Goal: Transaction & Acquisition: Download file/media

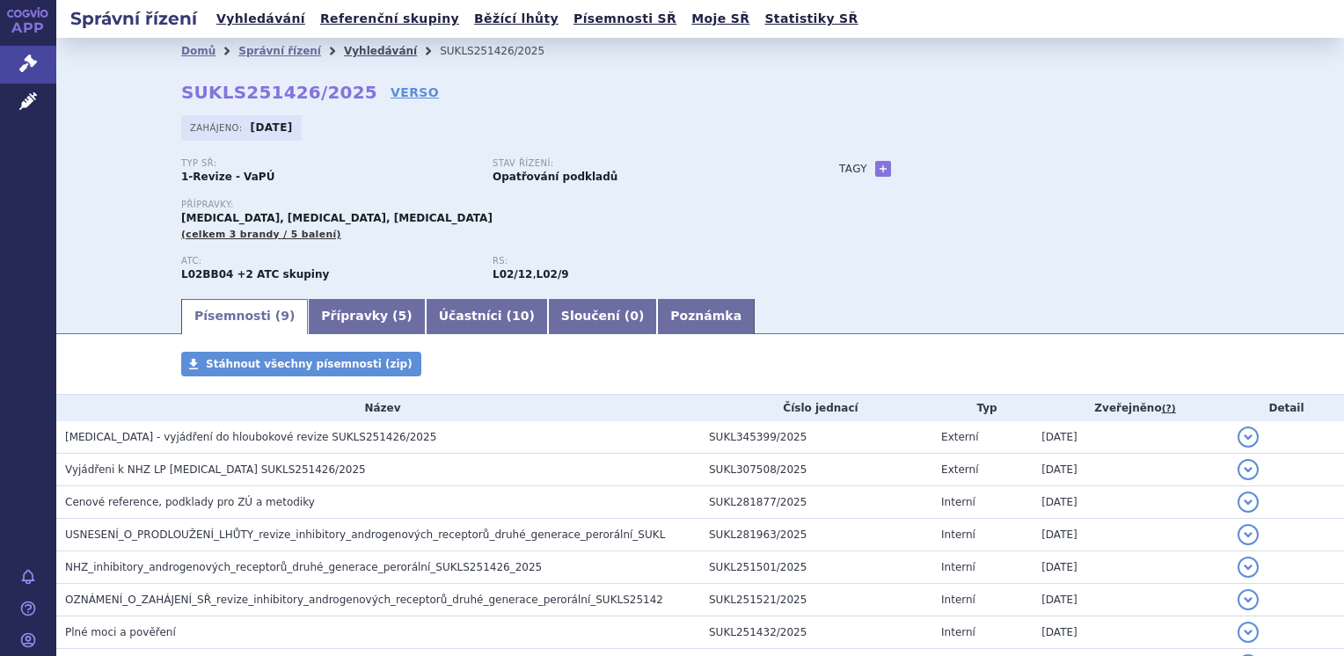
click at [347, 55] on link "Vyhledávání" at bounding box center [380, 51] width 73 height 12
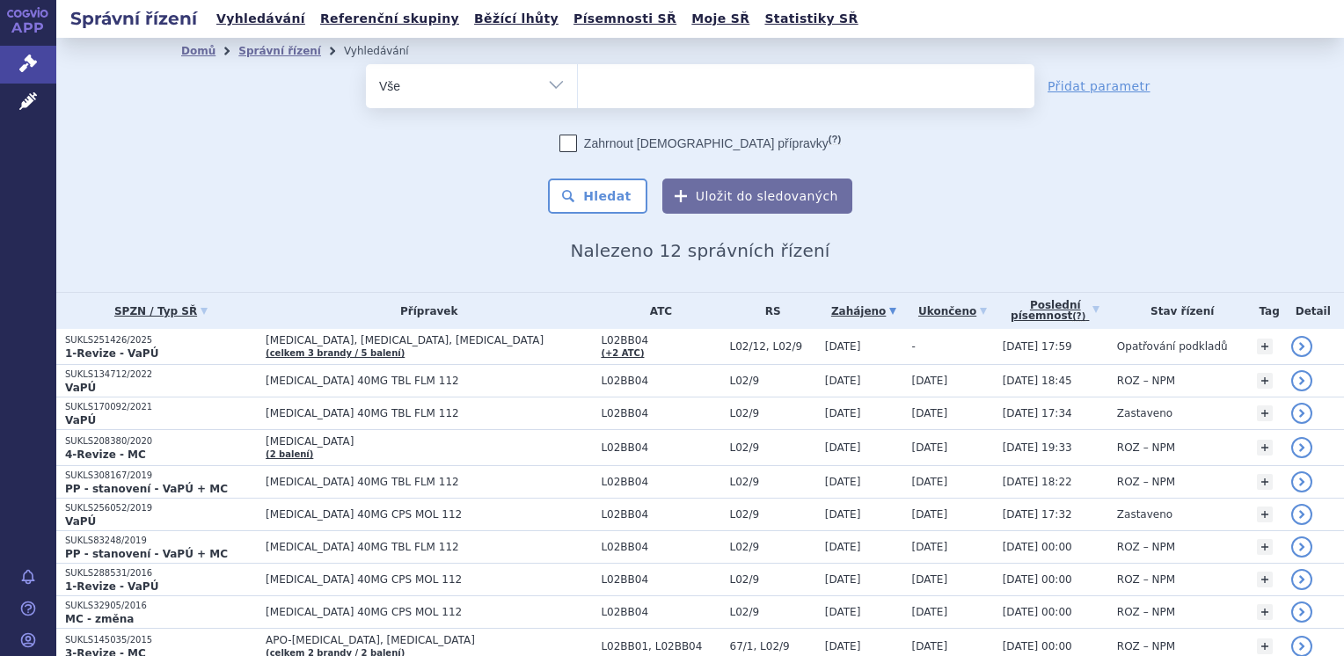
select select
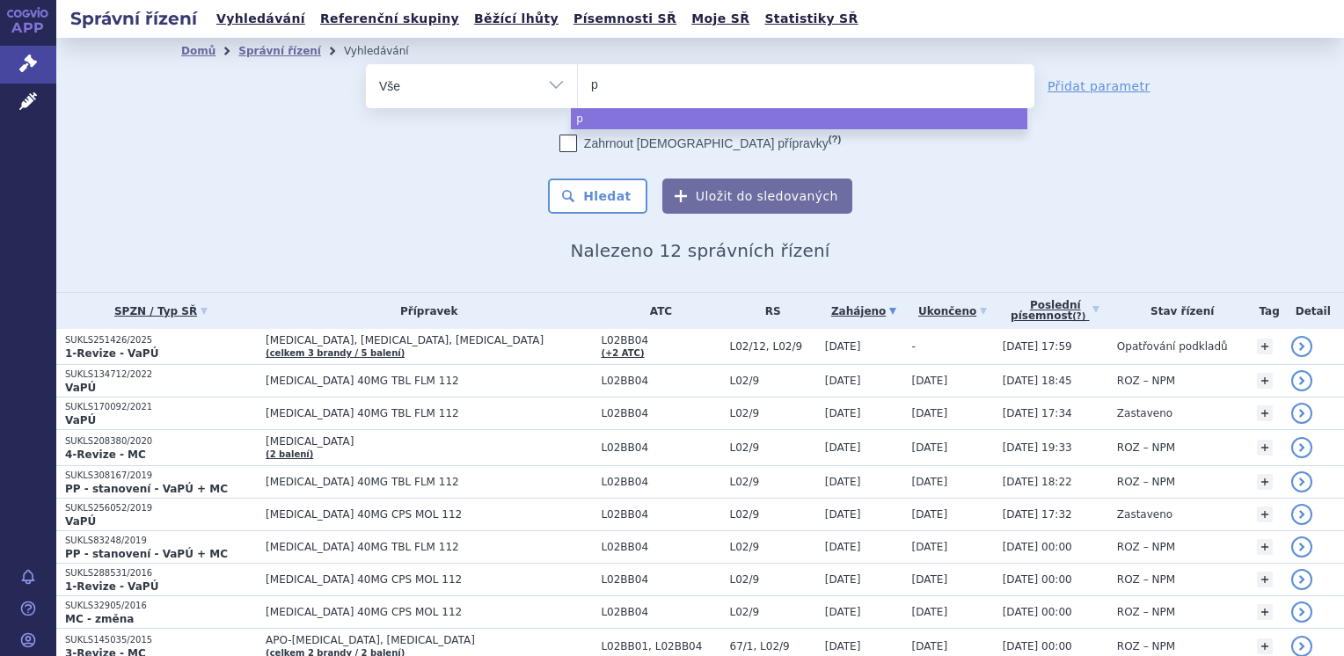
type input "pa"
type input "pad"
type input "padc"
type input "padce"
type input "[MEDICAL_DATA]"
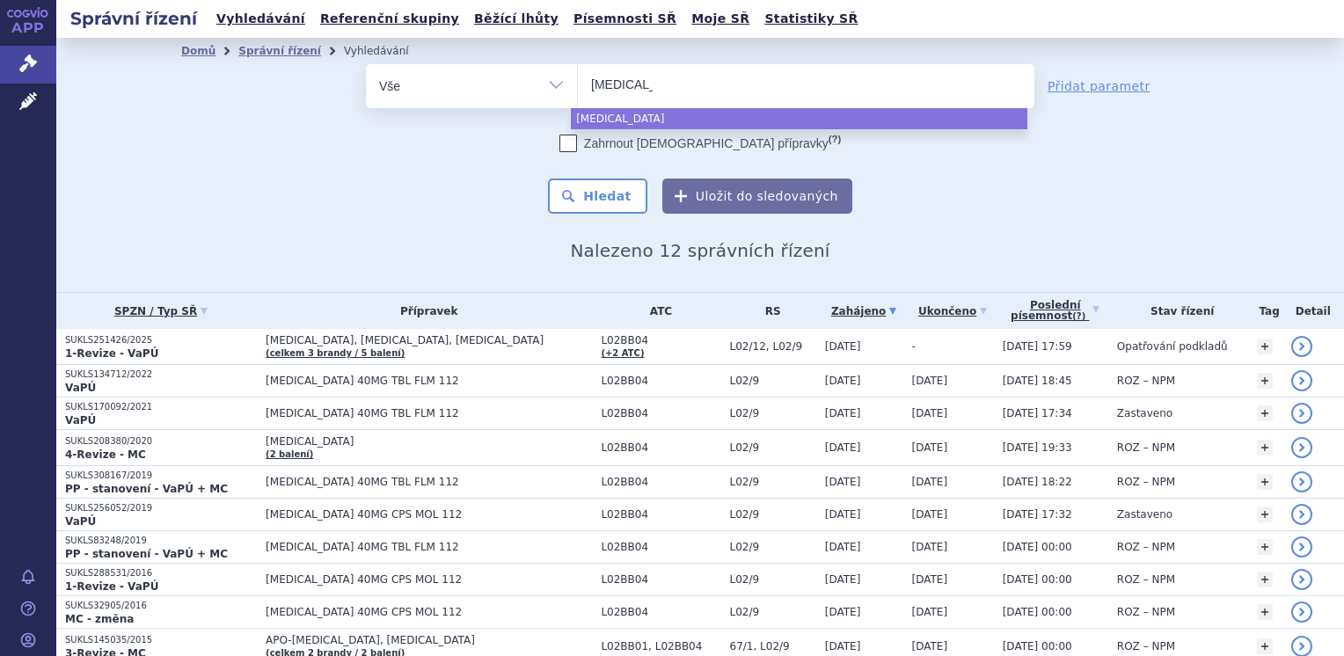
select select "[MEDICAL_DATA]"
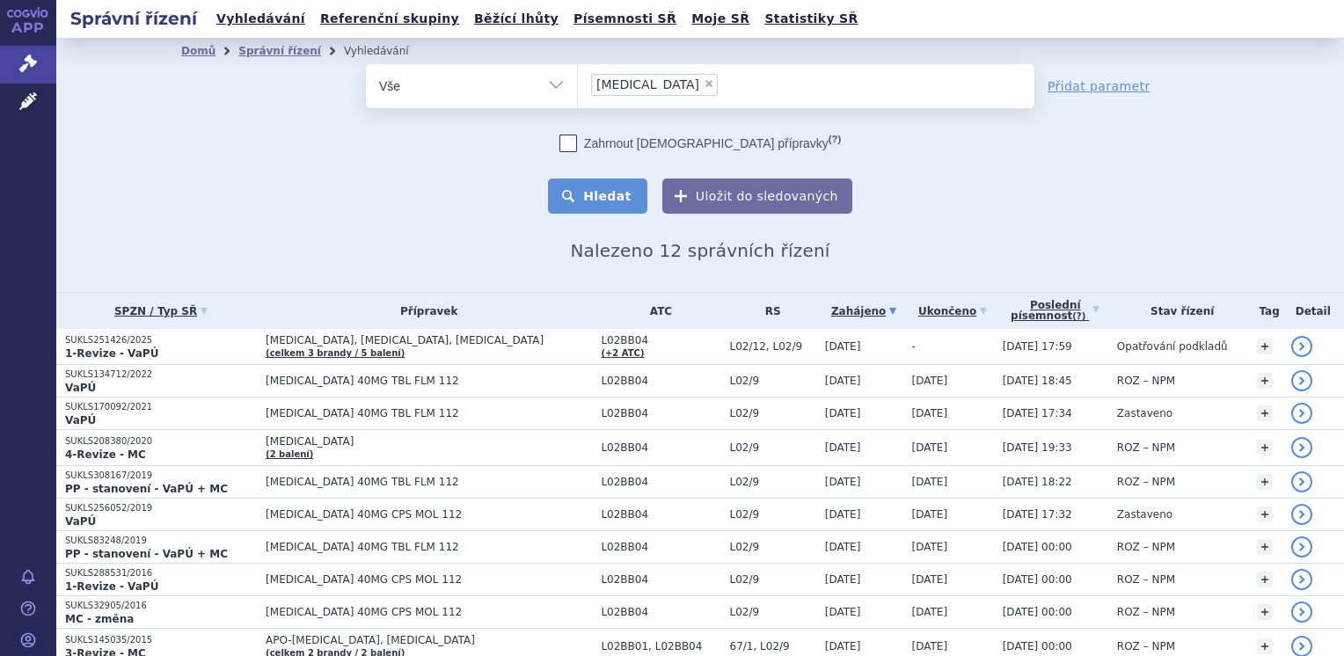
click at [628, 191] on button "Hledat" at bounding box center [597, 196] width 99 height 35
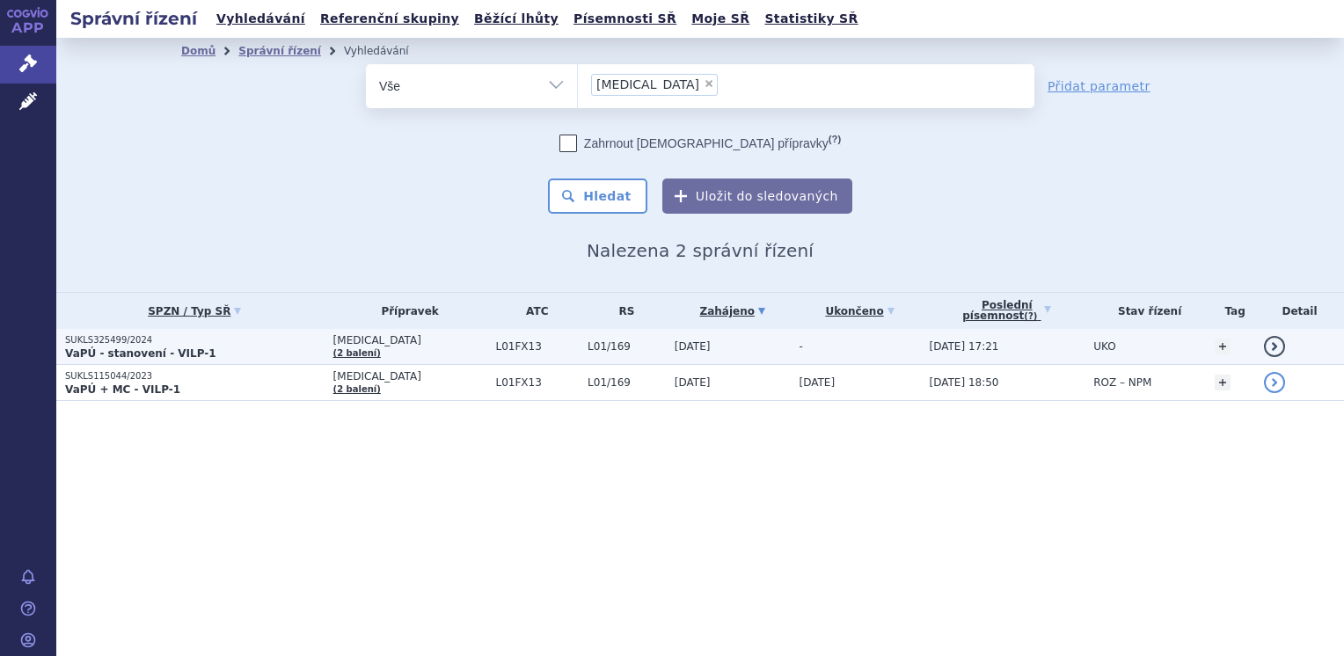
click at [135, 356] on strong "VaPÚ - stanovení - VILP-1" at bounding box center [140, 353] width 151 height 12
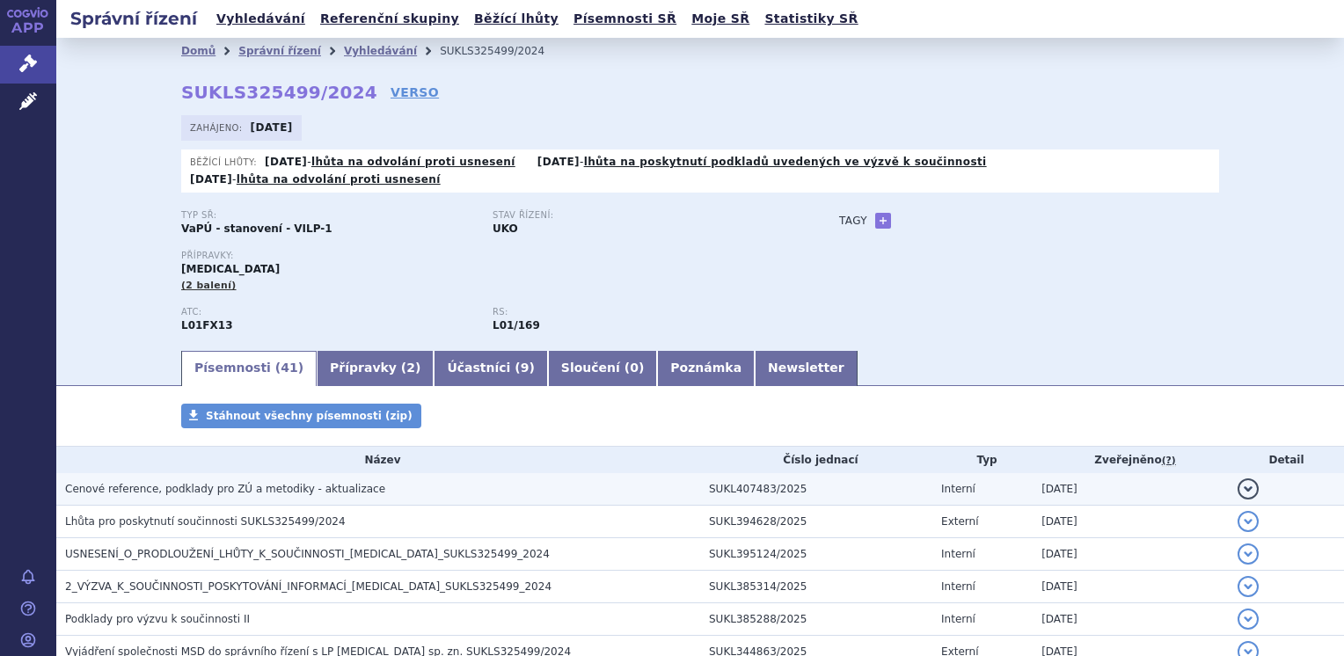
click at [120, 483] on span "Cenové reference, podklady pro ZÚ a metodiky - aktualizace" at bounding box center [225, 489] width 320 height 12
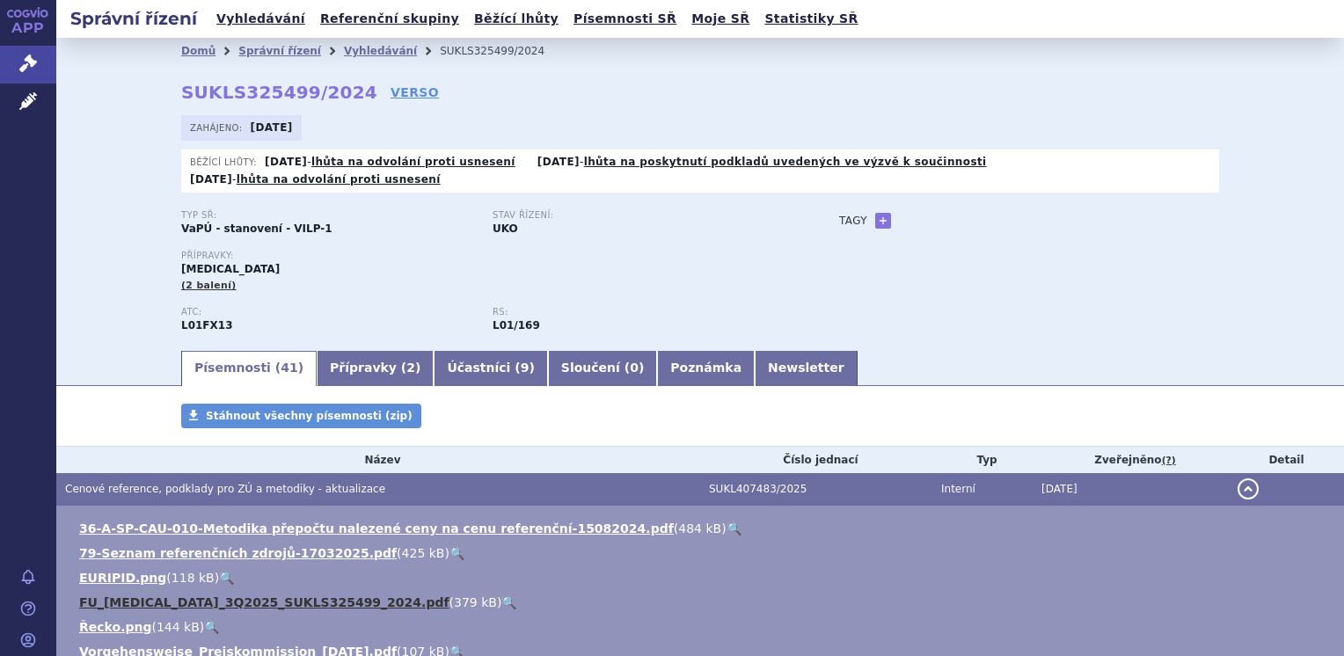
click at [281, 596] on link "FU_PADCEV_3Q2025_SUKLS325499_2024.pdf" at bounding box center [264, 603] width 370 height 14
